Goal: Information Seeking & Learning: Understand process/instructions

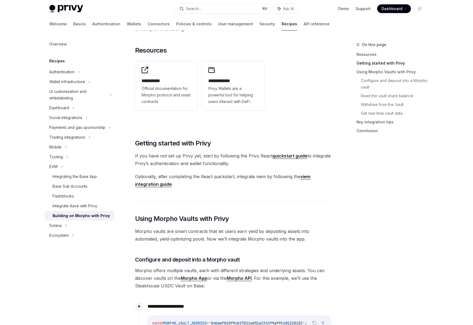
scroll to position [172, 0]
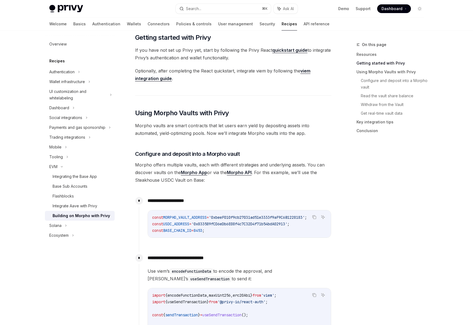
click at [412, 205] on div "On this page Resources Getting started with Privy Using Morpho Vaults with Priv…" at bounding box center [386, 182] width 83 height 283
click at [408, 204] on div "On this page Resources Getting started with Privy Using Morpho Vaults with Priv…" at bounding box center [386, 182] width 83 height 283
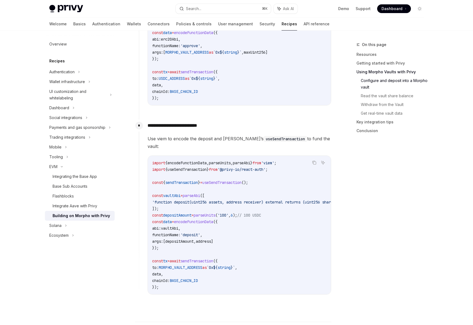
scroll to position [0, 0]
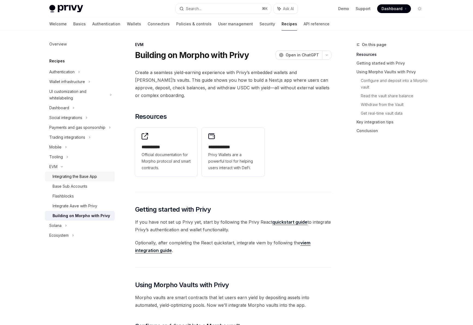
click at [84, 178] on div "Integrating the Base App" at bounding box center [75, 176] width 44 height 7
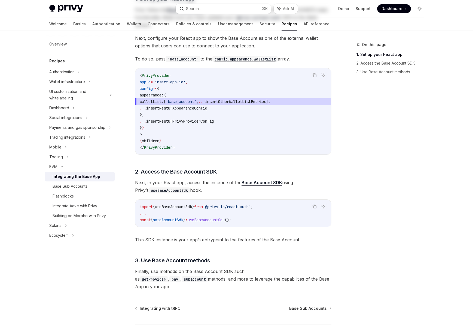
scroll to position [154, 0]
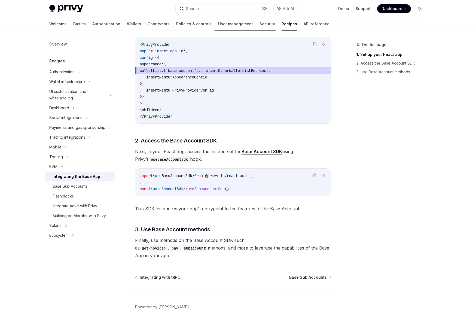
click at [405, 183] on div "On this page 1. Set up your React app 2. Access the Base Account SDK 3. Use Bas…" at bounding box center [386, 182] width 83 height 283
click at [75, 204] on div "Integrate Aave with Privy" at bounding box center [75, 206] width 45 height 7
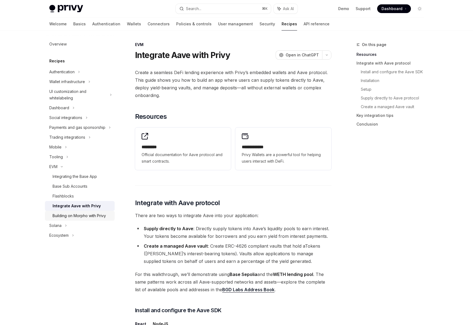
click at [84, 212] on div "Building on Morpho with Privy" at bounding box center [79, 215] width 53 height 7
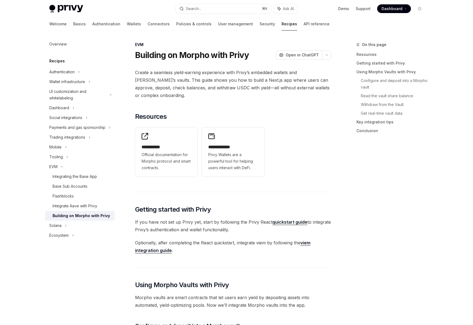
type textarea "*"
click at [418, 210] on div "On this page Resources Getting started with Privy Using Morpho Vaults with Priv…" at bounding box center [386, 182] width 83 height 283
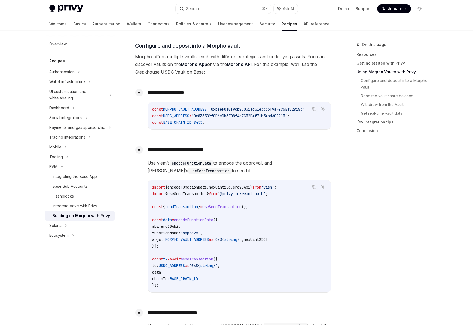
scroll to position [250, 0]
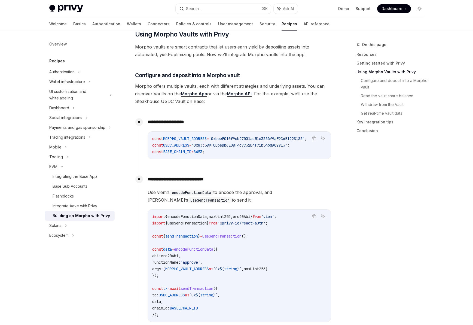
click at [393, 213] on div "On this page Resources Getting started with Privy Using Morpho Vaults with Priv…" at bounding box center [386, 182] width 83 height 283
click at [394, 215] on div "On this page Resources Getting started with Privy Using Morpho Vaults with Priv…" at bounding box center [386, 182] width 83 height 283
click at [399, 210] on div "On this page Resources Getting started with Privy Using Morpho Vaults with Priv…" at bounding box center [386, 182] width 83 height 283
click at [398, 211] on div "On this page Resources Getting started with Privy Using Morpho Vaults with Priv…" at bounding box center [386, 182] width 83 height 283
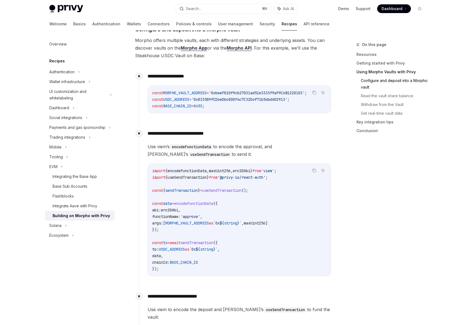
scroll to position [327, 0]
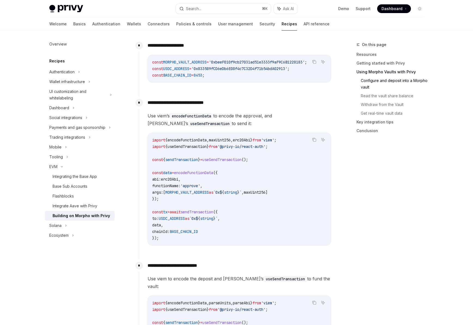
click at [388, 210] on div "On this page Resources Getting started with Privy Using Morpho Vaults with Priv…" at bounding box center [386, 182] width 83 height 283
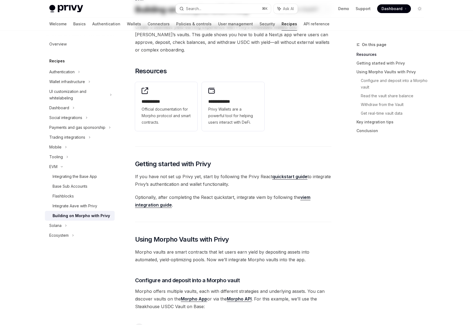
scroll to position [0, 0]
